Goal: Task Accomplishment & Management: Complete application form

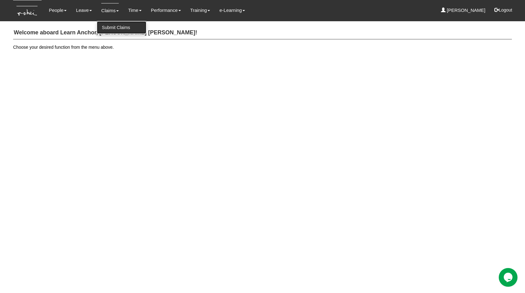
click at [115, 27] on link "Submit Claims" at bounding box center [121, 27] width 49 height 13
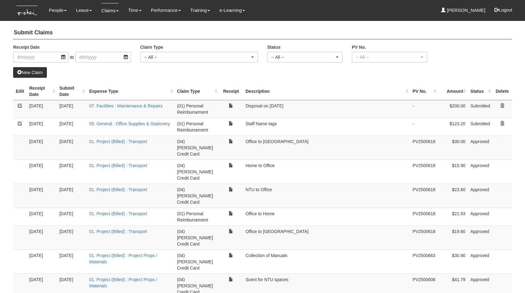
select select "50"
click at [45, 72] on link "New Claim" at bounding box center [30, 72] width 34 height 11
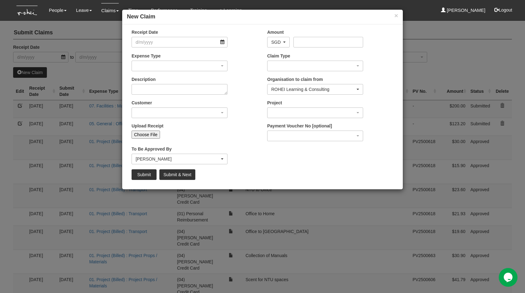
click at [154, 135] on input "Choose File" at bounding box center [146, 135] width 28 height 8
type input "C:\fakepath\Aug25$22.40.pdf"
type input "Choose Another File"
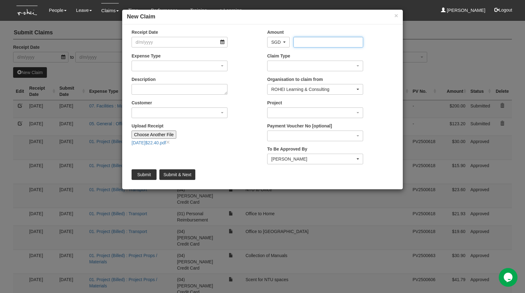
click at [303, 39] on input "Amount" at bounding box center [328, 42] width 69 height 11
type input "22.40"
click at [184, 42] on input "Receipt Date" at bounding box center [180, 42] width 96 height 11
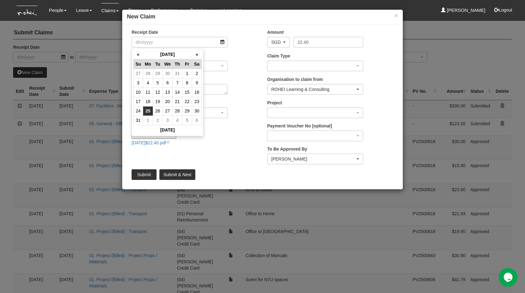
click at [148, 114] on td "25" at bounding box center [148, 110] width 10 height 9
type input "25/8/2025"
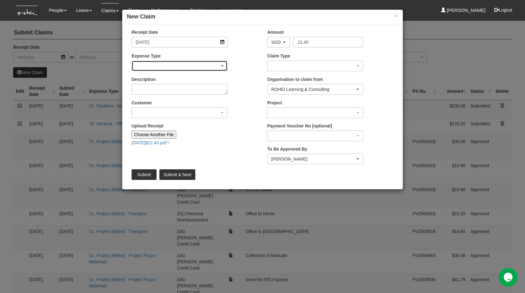
click at [175, 64] on div "button" at bounding box center [179, 66] width 95 height 10
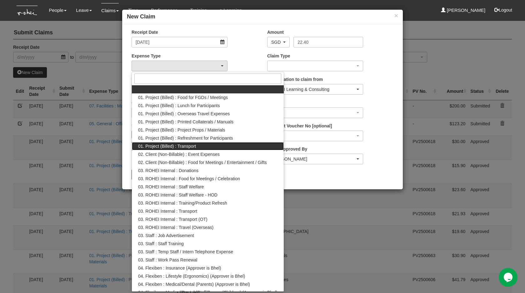
click at [204, 148] on link "01. Project (Billed) : Transport" at bounding box center [208, 146] width 152 height 8
select select "135"
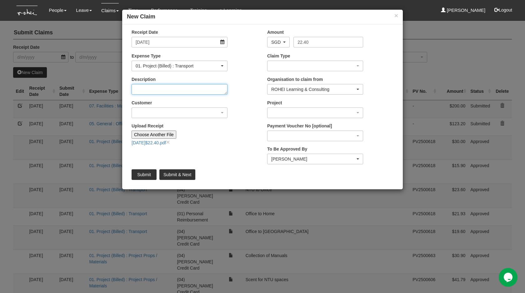
click at [187, 93] on textarea "Description" at bounding box center [180, 89] width 96 height 11
type textarea "Home to Office. Collect Tingkat Luggage instead of bringing it home"
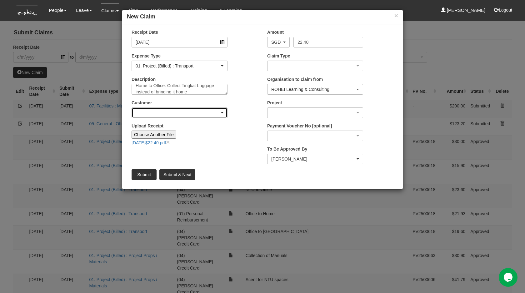
click at [175, 112] on div "button" at bounding box center [179, 113] width 95 height 10
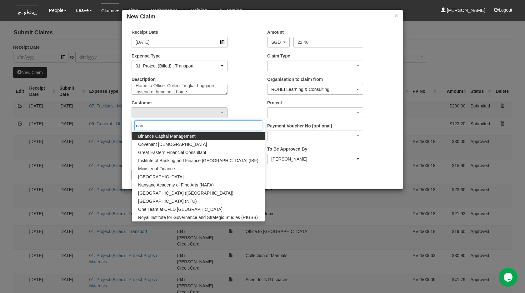
type input "nany"
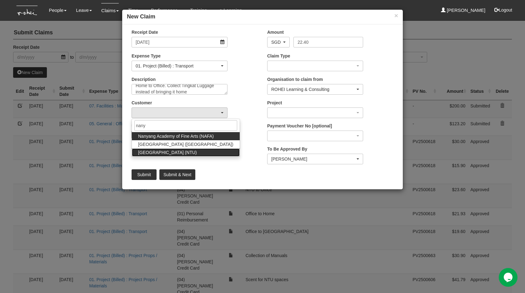
click at [169, 153] on span "Nanyang Technological University (NTU)" at bounding box center [167, 152] width 59 height 6
select select "59"
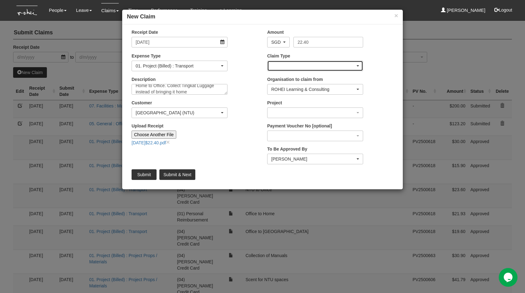
click at [305, 65] on div "button" at bounding box center [315, 66] width 95 height 10
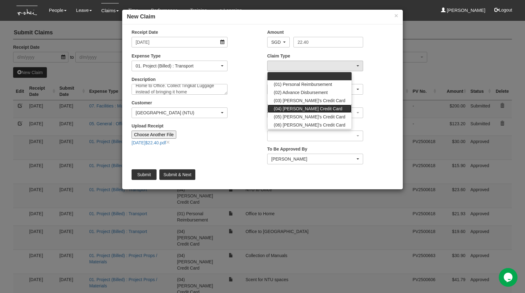
click at [306, 105] on link "(04) Roy's Credit Card" at bounding box center [310, 109] width 84 height 8
select select "16"
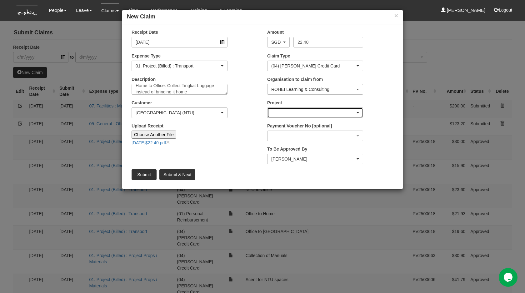
click at [315, 113] on div "button" at bounding box center [315, 113] width 95 height 10
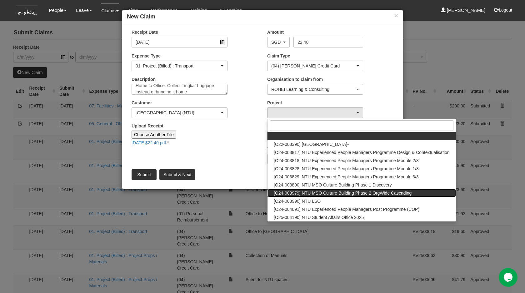
click at [328, 191] on span "[O24-003979] NTU MSO Culture Building Phase 2 OrgWide Cascading" at bounding box center [343, 193] width 138 height 6
select select "2613"
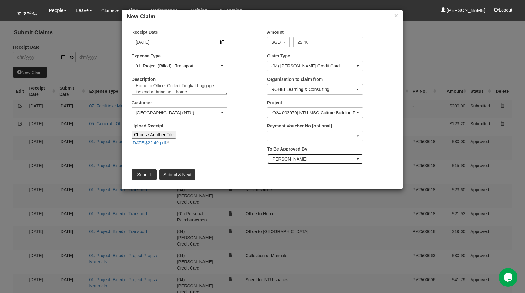
click at [298, 162] on div "Royston Choo" at bounding box center [313, 159] width 84 height 6
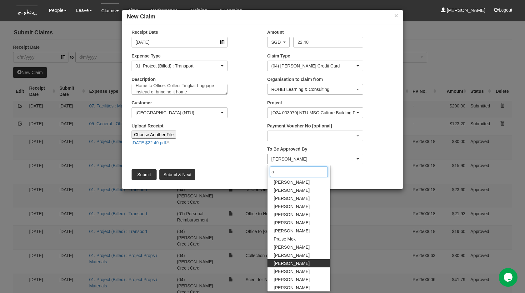
scroll to position [0, 0]
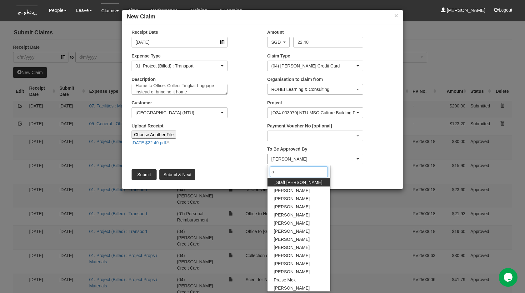
type input "ab"
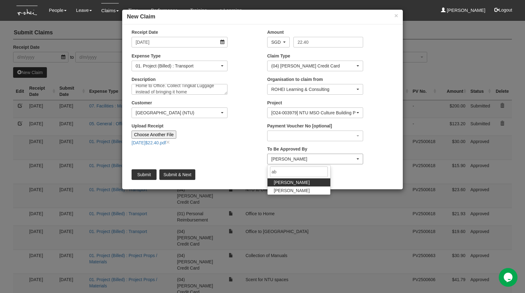
select select "bab5243c-beed-41fc-b362-49a7e6e66dc1"
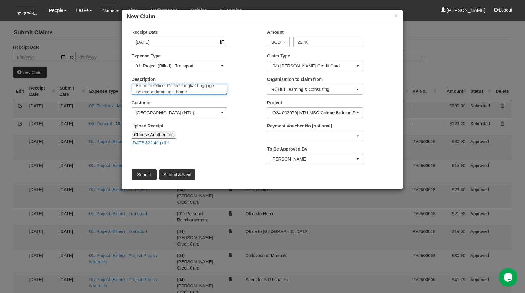
click at [191, 91] on textarea "Home to Office. Collect Tingkat Luggage instead of bringing it home" at bounding box center [180, 89] width 96 height 11
type textarea "Home to Office. Collect Tingkat Luggage instead of bringing it home last Friday"
click at [204, 136] on input "Upload Receipt" at bounding box center [217, 134] width 83 height 7
click at [146, 175] on input "Submit" at bounding box center [144, 174] width 25 height 11
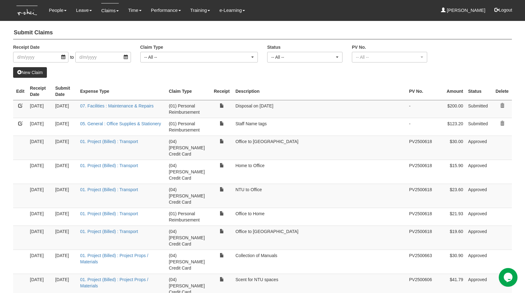
select select "50"
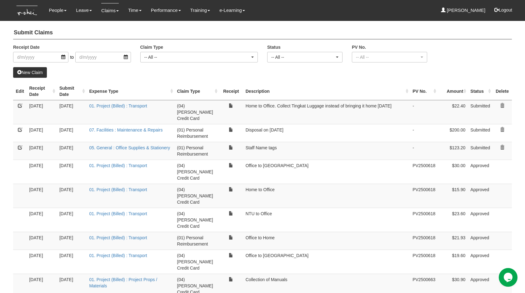
click at [42, 67] on link "New Claim" at bounding box center [30, 72] width 34 height 11
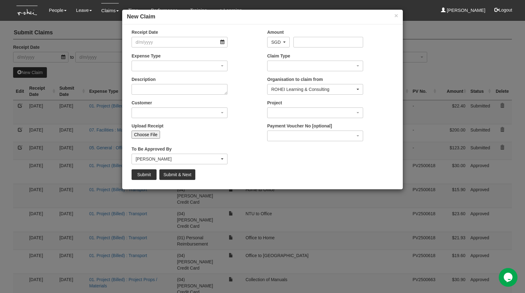
click at [157, 134] on input "Choose File" at bounding box center [146, 135] width 28 height 8
click at [149, 133] on input "Choose File" at bounding box center [146, 135] width 28 height 8
type input "C:\fakepath\Aug25$17.90.pdf"
type input "Choose Another File"
click at [300, 36] on div "Amount AED AFN ALL AMD ANG AOA ARS AUD AWG AZN BAM BBD BDT BGN BHD BIF BMD BND …" at bounding box center [315, 38] width 105 height 19
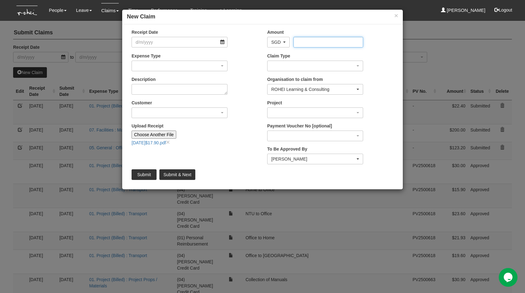
click at [308, 43] on input "Amount" at bounding box center [328, 42] width 69 height 11
type input "17.90"
click at [170, 41] on input "Receipt Date" at bounding box center [180, 42] width 96 height 11
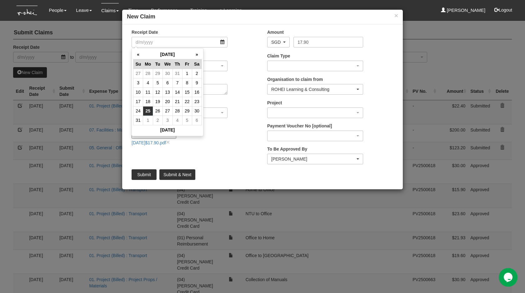
click at [148, 111] on td "25" at bounding box center [148, 110] width 10 height 9
type input "25/8/2025"
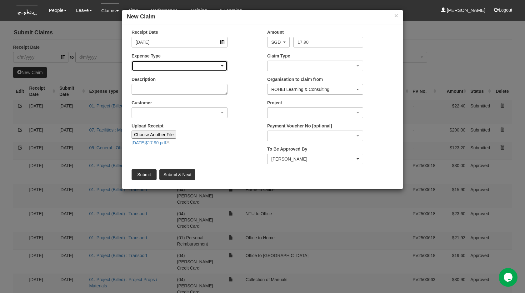
click at [170, 68] on div "button" at bounding box center [179, 66] width 95 height 10
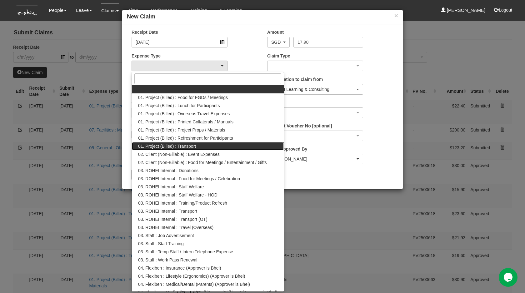
click at [189, 147] on span "01. Project (Billed) : Transport" at bounding box center [167, 146] width 58 height 6
select select "135"
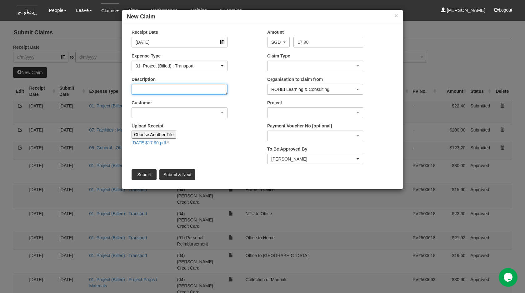
click at [186, 90] on textarea "Description" at bounding box center [180, 89] width 96 height 11
type textarea "Office to NTU"
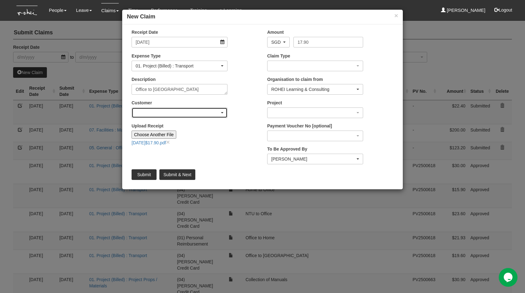
click at [188, 118] on button "button" at bounding box center [180, 113] width 96 height 11
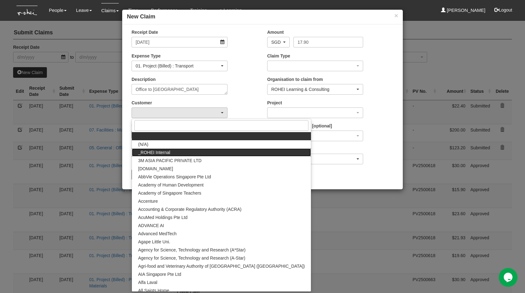
click at [187, 154] on link "_ROHEI Internal" at bounding box center [221, 153] width 179 height 8
select select "397"
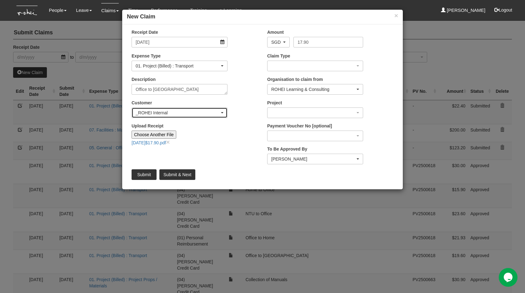
click at [214, 114] on div "_ROHEI Internal" at bounding box center [178, 113] width 84 height 6
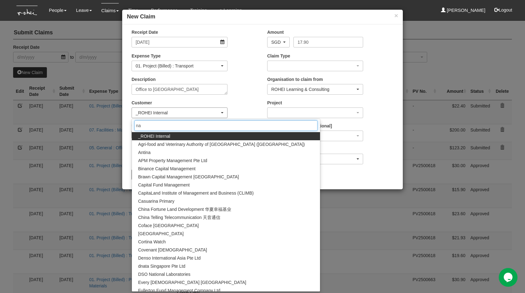
type input "nan"
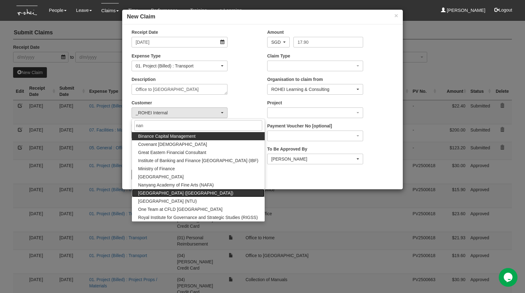
click at [204, 194] on link "Nanyang Polytechnic (NYP)" at bounding box center [198, 193] width 133 height 8
select select "40"
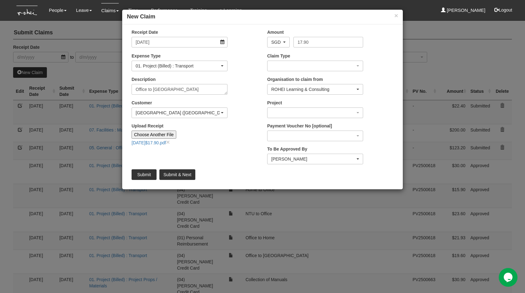
click at [203, 118] on div "Customer (N/A) _ROHEI Internal 3M ASIA PACIFIC PRIVATE LTD 58.com AbbVie Operat…" at bounding box center [195, 111] width 136 height 23
click at [208, 115] on div "Nanyang Polytechnic (NYP)" at bounding box center [178, 113] width 84 height 6
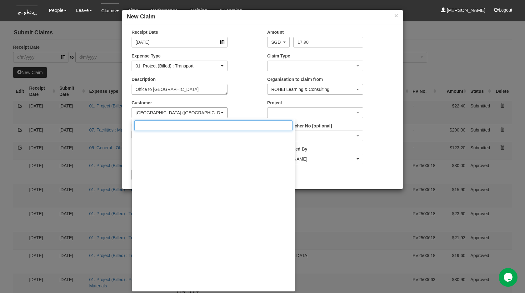
scroll to position [3444, 0]
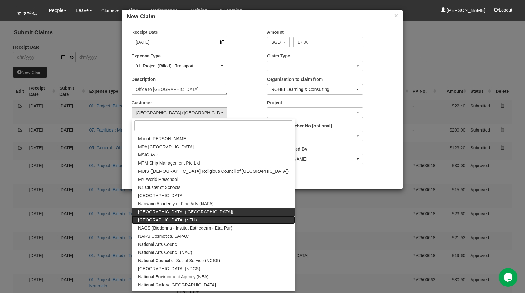
click at [222, 218] on link "Nanyang Technological University (NTU)" at bounding box center [213, 220] width 163 height 8
select select "59"
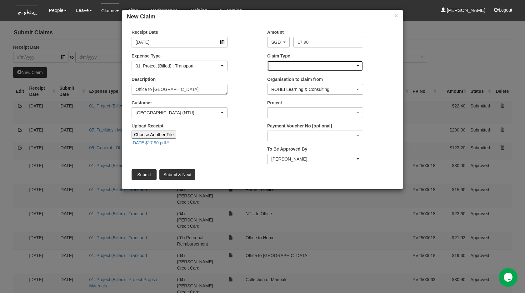
click at [313, 70] on div "button" at bounding box center [315, 66] width 95 height 10
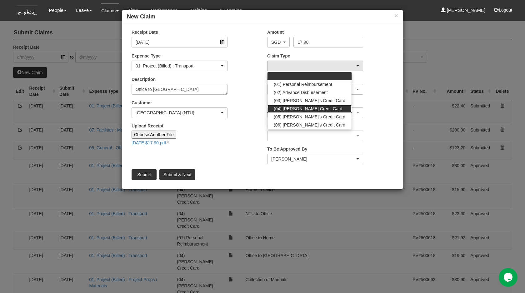
click at [310, 106] on span "(04) Roy's Credit Card" at bounding box center [308, 109] width 68 height 6
select select "16"
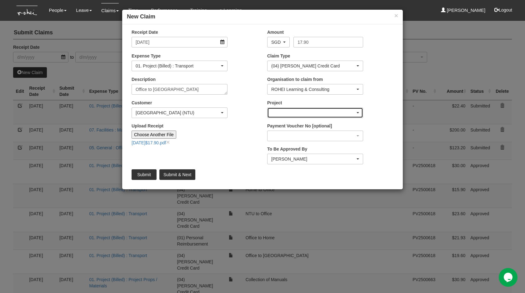
click at [307, 117] on div "button" at bounding box center [315, 113] width 95 height 10
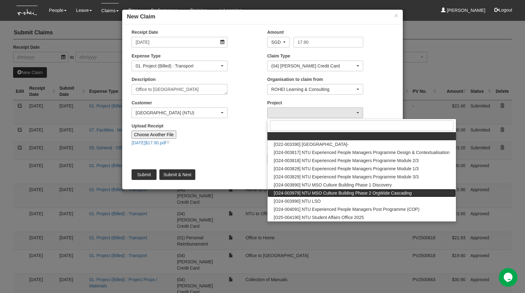
click at [320, 193] on span "[O24-003979] NTU MSO Culture Building Phase 2 OrgWide Cascading" at bounding box center [343, 193] width 138 height 6
select select "2613"
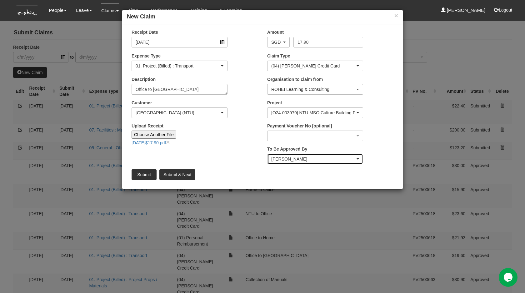
click at [299, 156] on div "Royston Choo" at bounding box center [313, 159] width 84 height 6
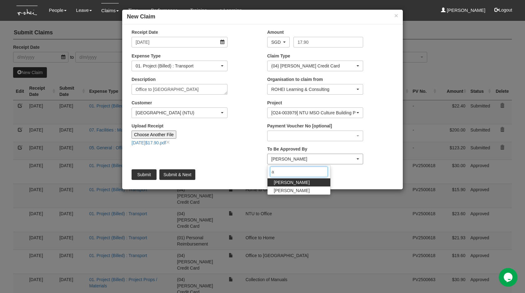
type input "ab"
select select "bab5243c-beed-41fc-b362-49a7e6e66dc1"
click at [228, 144] on div "Upload Receipt Choose Another File Aug25$17.90.pdf ×" at bounding box center [179, 134] width 105 height 23
click at [145, 173] on input "Submit" at bounding box center [144, 174] width 25 height 11
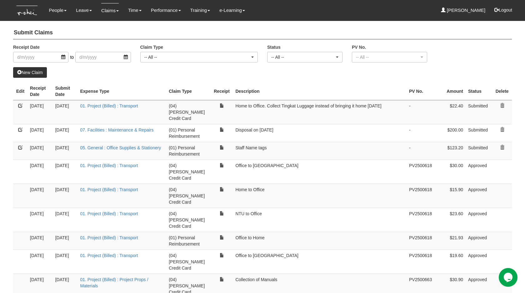
click at [33, 69] on link "New Claim" at bounding box center [30, 72] width 34 height 11
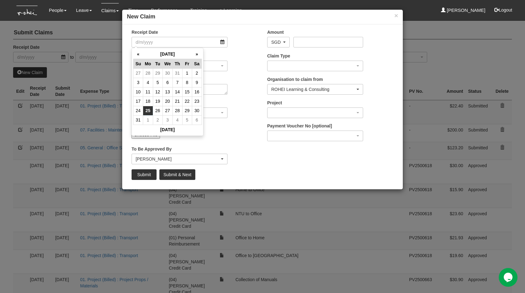
click at [147, 110] on td "25" at bounding box center [148, 110] width 10 height 9
type input "25/8/2025"
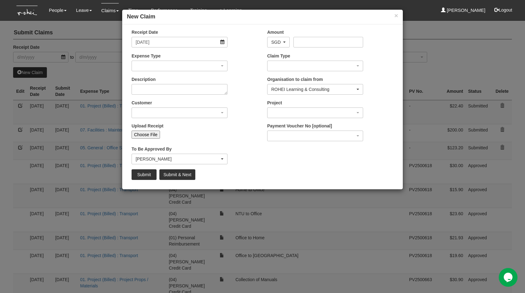
click at [150, 131] on input "Choose File" at bounding box center [146, 135] width 28 height 8
type input "C:\fakepath\Aug25$26.62.pdf"
type input "Choose Another File"
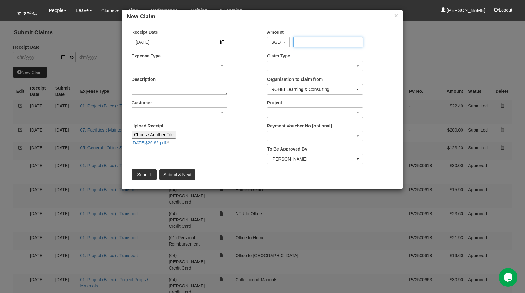
click at [341, 44] on input "Amount" at bounding box center [328, 42] width 69 height 11
type input "26.62"
select select "50"
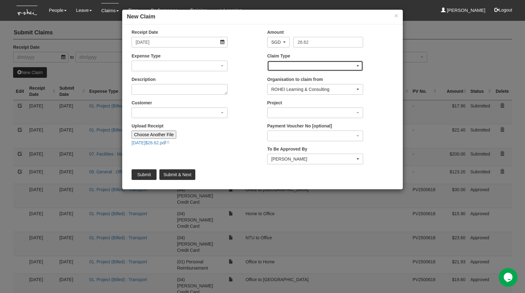
click at [316, 63] on div "button" at bounding box center [315, 66] width 95 height 10
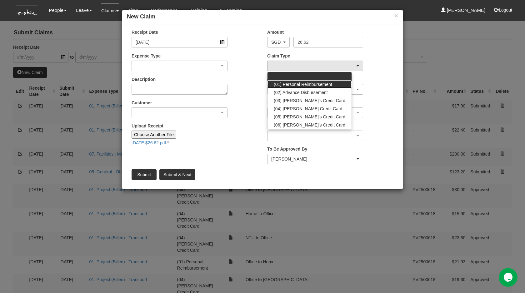
click at [316, 84] on span "(01) Personal Reimbursement" at bounding box center [303, 84] width 58 height 6
select select "14"
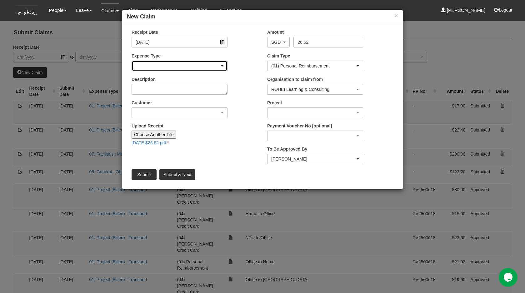
click at [149, 69] on div "button" at bounding box center [179, 66] width 95 height 10
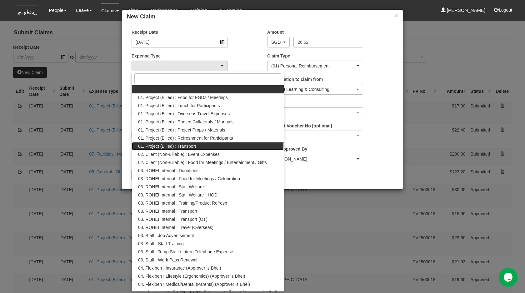
click at [169, 148] on span "01. Project (Billed) : Transport" at bounding box center [167, 146] width 58 height 6
select select "135"
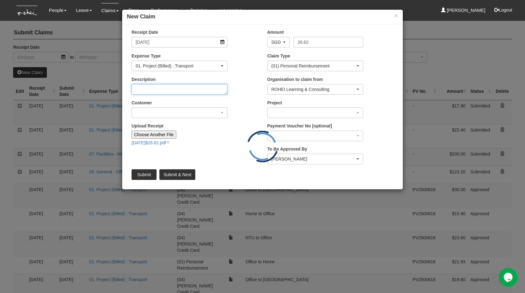
click at [165, 89] on textarea "Description" at bounding box center [180, 89] width 96 height 11
type textarea "NTU to Home"
click at [165, 107] on div "Customer (N/A) _ROHEI Internal 3M ASIA PACIFIC PRIVATE LTD 58.com AbbVie Operat…" at bounding box center [179, 109] width 105 height 18
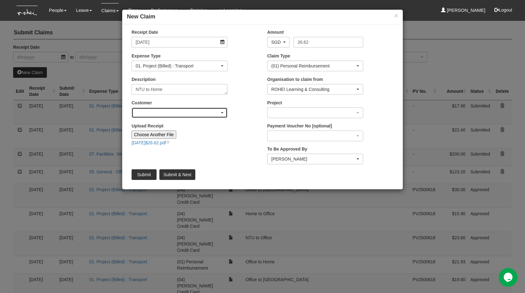
click at [168, 113] on div "button" at bounding box center [179, 113] width 95 height 10
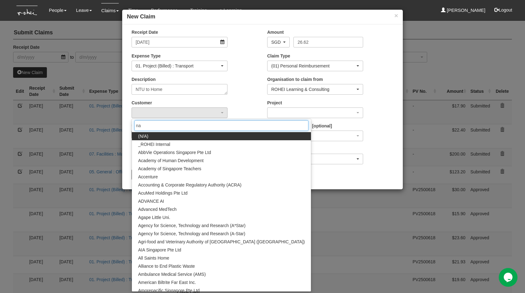
type input "nan"
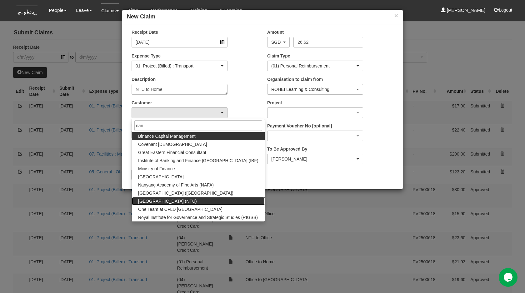
click at [199, 197] on link "Nanyang Technological University (NTU)" at bounding box center [198, 201] width 133 height 8
select select "59"
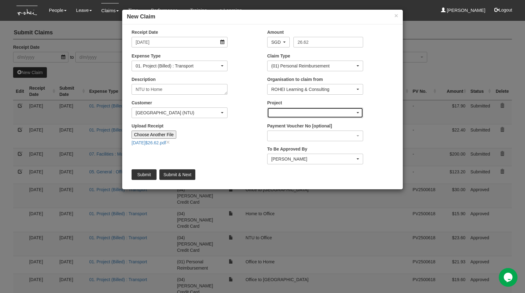
click at [290, 112] on div "button" at bounding box center [315, 113] width 95 height 10
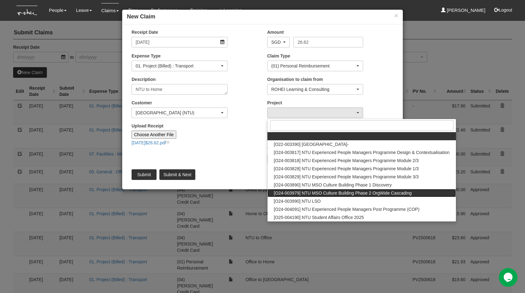
click at [309, 192] on span "[O24-003979] NTU MSO Culture Building Phase 2 OrgWide Cascading" at bounding box center [343, 193] width 138 height 6
select select "2613"
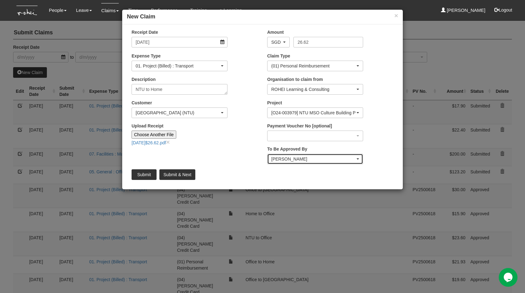
click at [291, 160] on div "Royston Choo" at bounding box center [313, 159] width 84 height 6
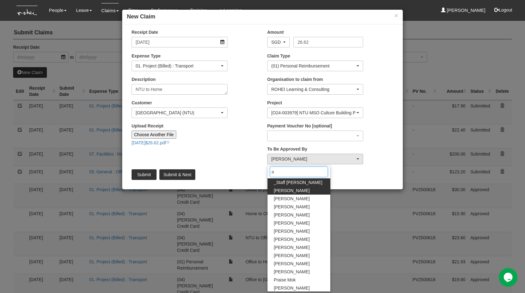
type input "a"
click at [294, 192] on link "Abel Tan" at bounding box center [299, 191] width 63 height 8
select select "bab5243c-beed-41fc-b362-49a7e6e66dc1"
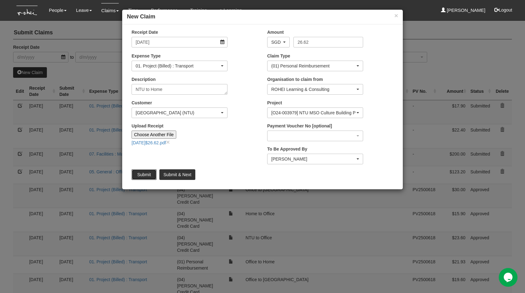
click at [144, 173] on input "Submit" at bounding box center [144, 174] width 25 height 11
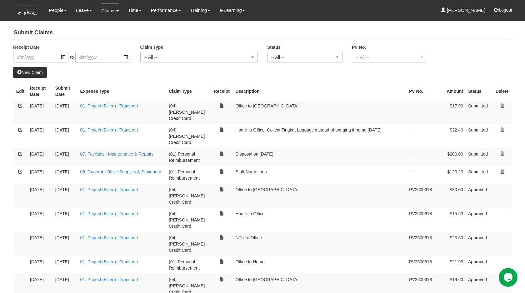
select select "50"
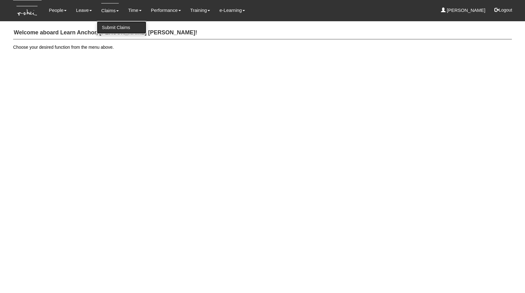
click at [114, 32] on link "Submit Claims" at bounding box center [121, 27] width 49 height 13
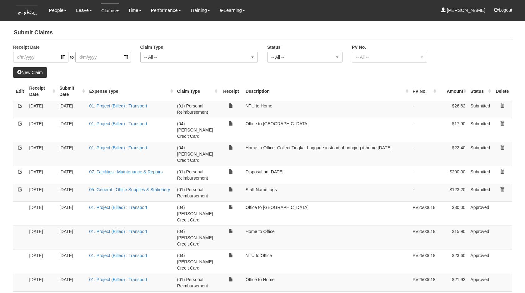
select select "50"
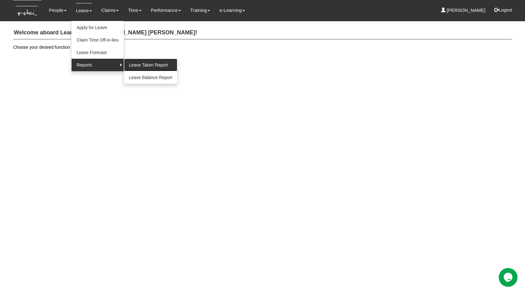
click at [125, 66] on link "Leave Taken Report" at bounding box center [150, 65] width 53 height 13
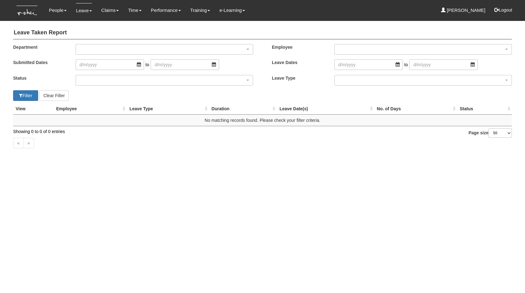
select select "50"
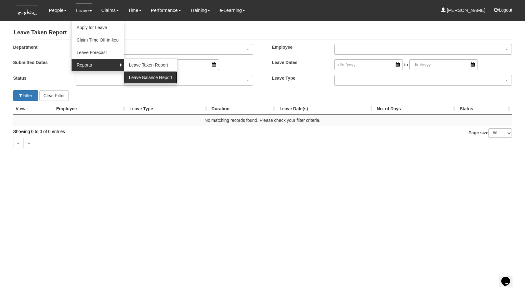
click at [140, 79] on link "Leave Balance Report" at bounding box center [150, 77] width 53 height 13
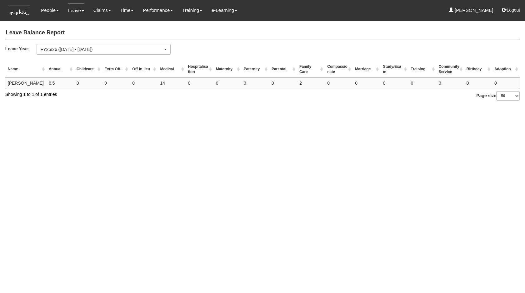
select select "50"
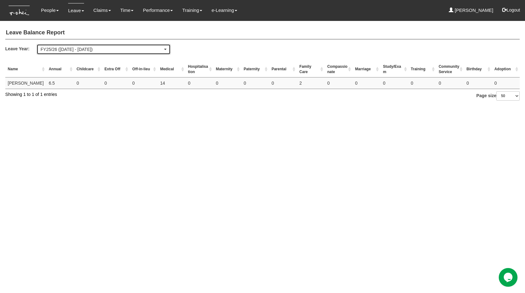
click at [73, 47] on div "FY25/26 ([DATE] - [DATE])" at bounding box center [102, 49] width 122 height 6
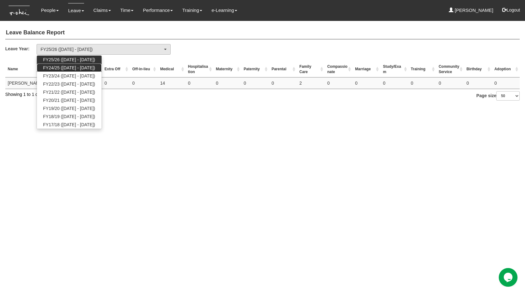
click at [75, 67] on span "FY24/25 ([DATE] - [DATE])" at bounding box center [69, 68] width 52 height 6
select select "71"
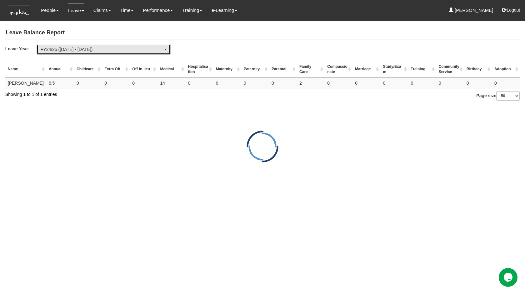
select select "50"
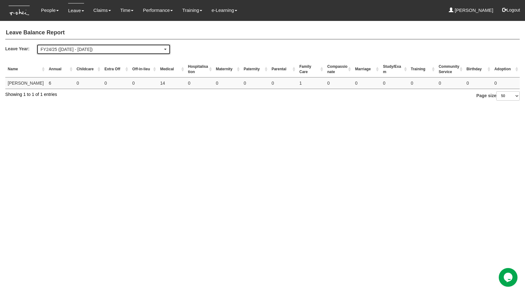
click at [99, 47] on div "FY24/25 ([DATE] - [DATE])" at bounding box center [102, 49] width 122 height 6
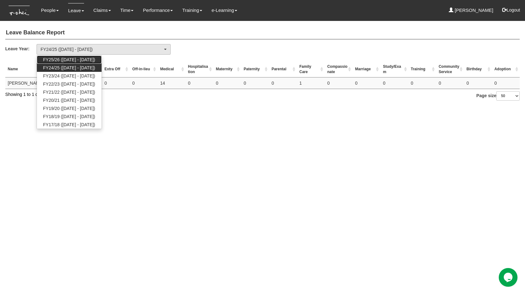
click at [95, 61] on span "FY25/26 ([DATE] - [DATE])" at bounding box center [69, 60] width 52 height 6
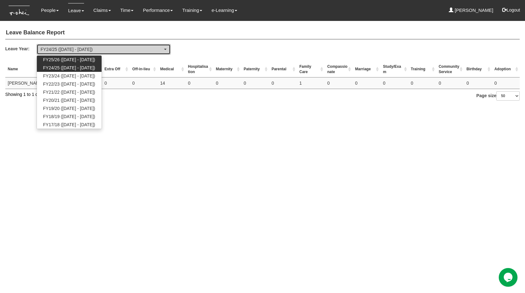
select select "77"
select select "50"
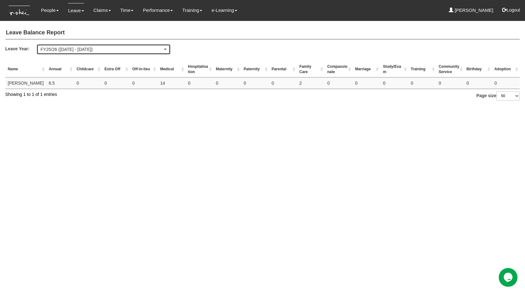
click at [57, 48] on div "FY25/26 ([DATE] - [DATE])" at bounding box center [102, 49] width 122 height 6
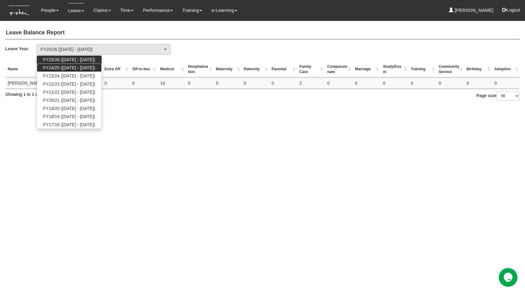
click at [73, 69] on span "FY24/25 ([DATE] - [DATE])" at bounding box center [69, 68] width 52 height 6
select select "71"
select select "50"
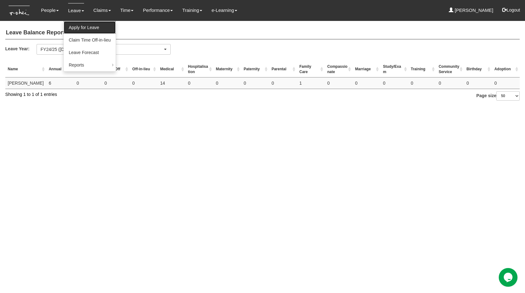
click at [76, 26] on link "Apply for Leave" at bounding box center [90, 27] width 52 height 13
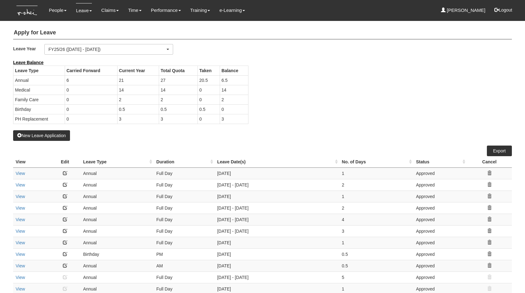
select select "50"
click at [127, 119] on td "3" at bounding box center [138, 119] width 42 height 10
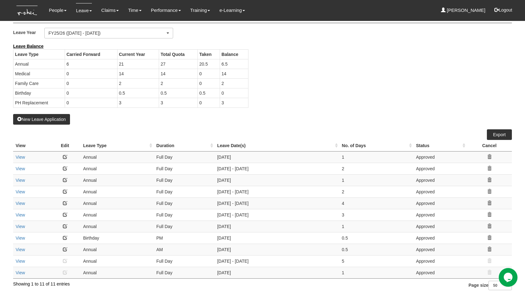
scroll to position [18, 0]
